Goal: Transaction & Acquisition: Purchase product/service

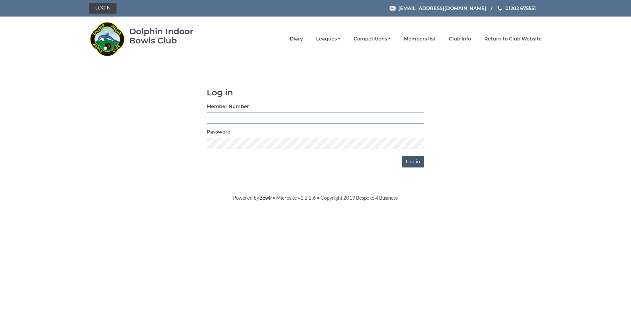
type input "2641"
click at [415, 162] on input "Log in" at bounding box center [413, 161] width 22 height 11
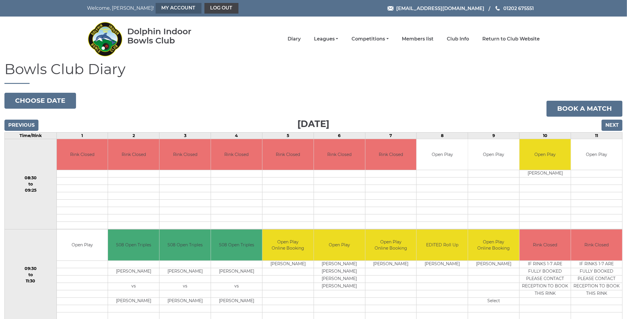
click at [167, 10] on link "My Account" at bounding box center [179, 8] width 46 height 11
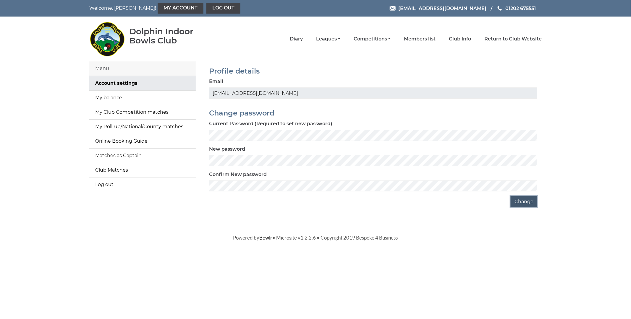
click at [523, 206] on button "Change" at bounding box center [524, 201] width 27 height 11
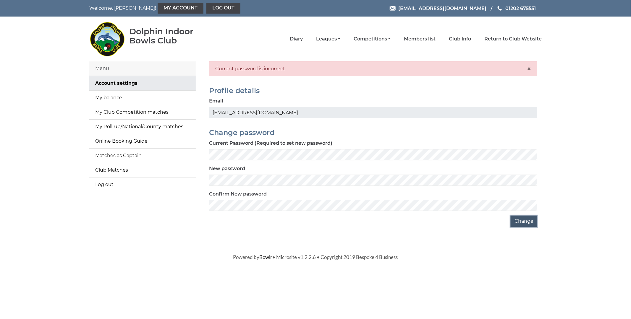
click at [527, 225] on button "Change" at bounding box center [524, 221] width 27 height 11
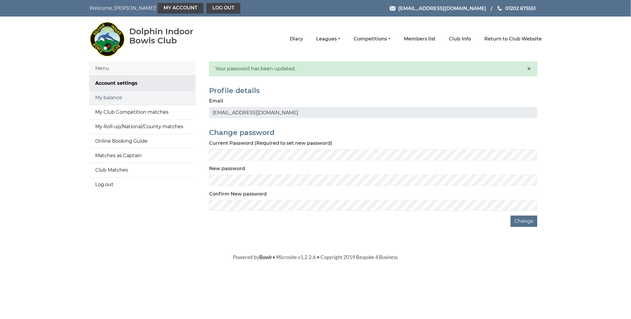
click at [141, 97] on link "My balance" at bounding box center [142, 98] width 106 height 14
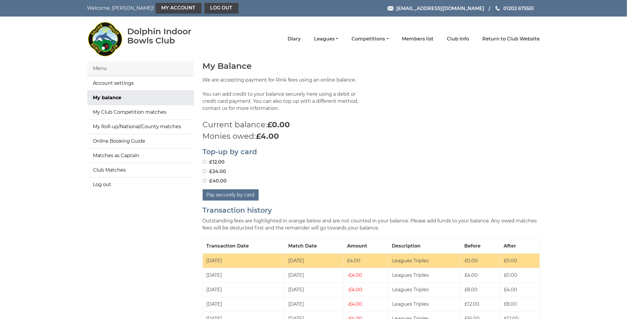
click at [204, 172] on input "£24.00" at bounding box center [205, 172] width 4 height 4
radio input "true"
click at [241, 195] on button "Pay securely by card" at bounding box center [231, 195] width 56 height 11
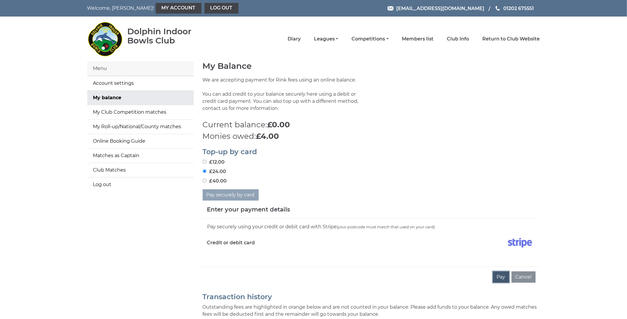
click at [505, 279] on button "Pay" at bounding box center [501, 277] width 16 height 11
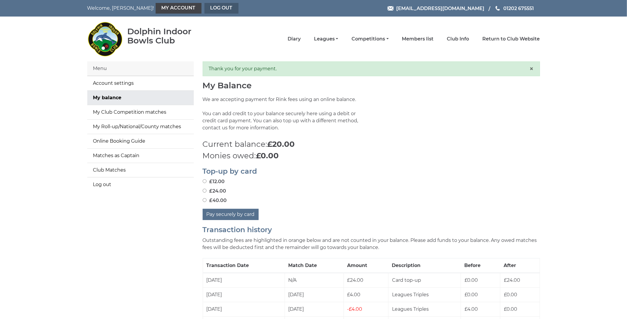
click at [204, 12] on link "Log out" at bounding box center [221, 8] width 34 height 11
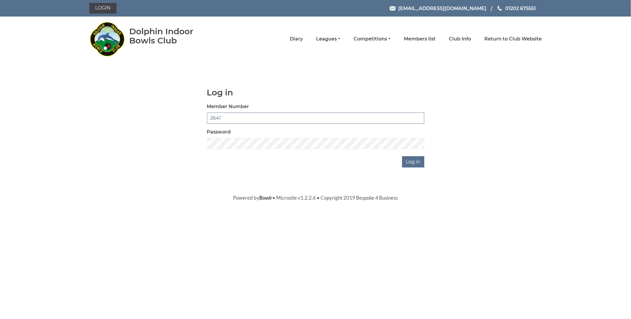
click at [242, 117] on input "2641" at bounding box center [315, 118] width 217 height 11
type input "2642"
click at [411, 160] on input "Log in" at bounding box center [413, 161] width 22 height 11
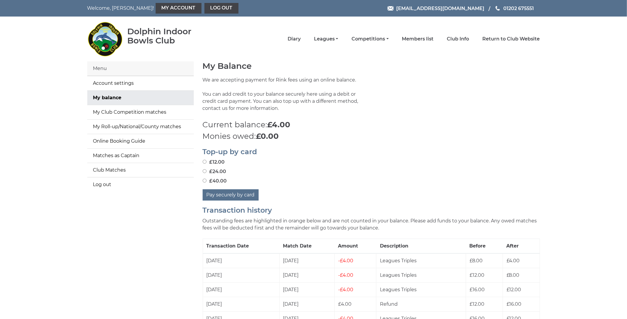
click at [204, 162] on input "£12.00" at bounding box center [205, 162] width 4 height 4
radio input "true"
click at [246, 199] on button "Pay securely by card" at bounding box center [231, 195] width 56 height 11
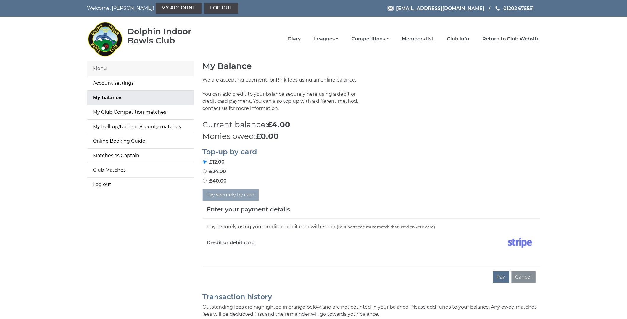
click at [234, 253] on iframe at bounding box center [371, 255] width 328 height 5
click at [203, 173] on input "£24.00" at bounding box center [205, 172] width 4 height 4
radio input "true"
click at [499, 277] on button "Pay" at bounding box center [501, 277] width 16 height 11
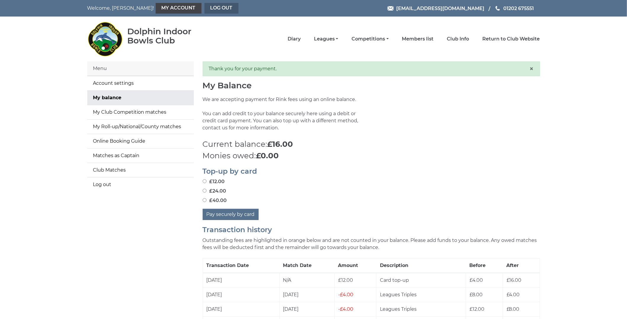
click at [204, 12] on link "Log out" at bounding box center [221, 8] width 34 height 11
